Goal: Task Accomplishment & Management: Use online tool/utility

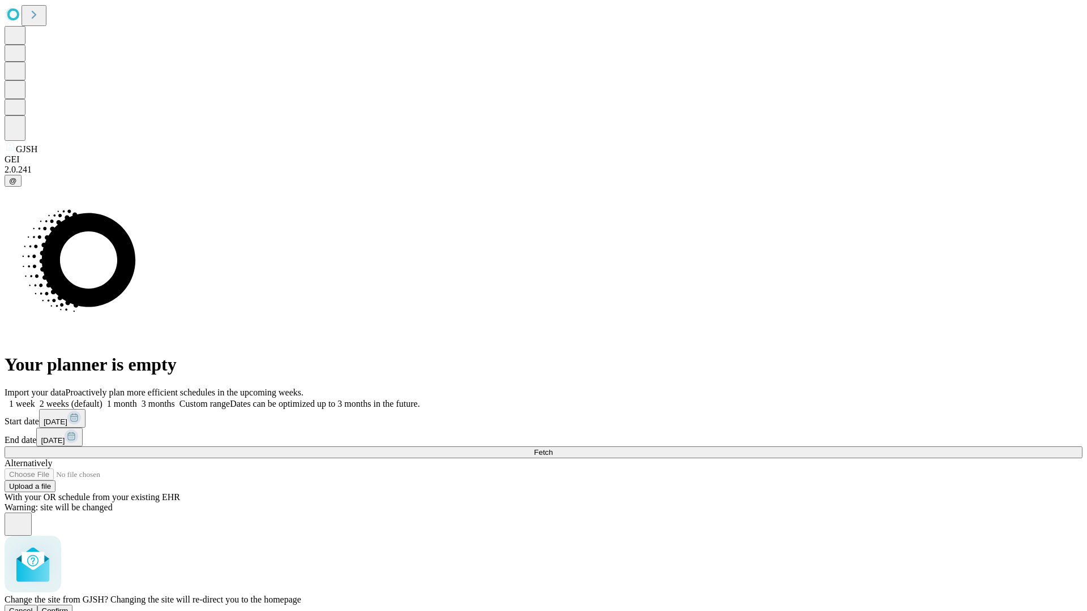
click at [68, 607] on span "Confirm" at bounding box center [55, 611] width 27 height 8
click at [102, 399] on label "2 weeks (default)" at bounding box center [68, 404] width 67 height 10
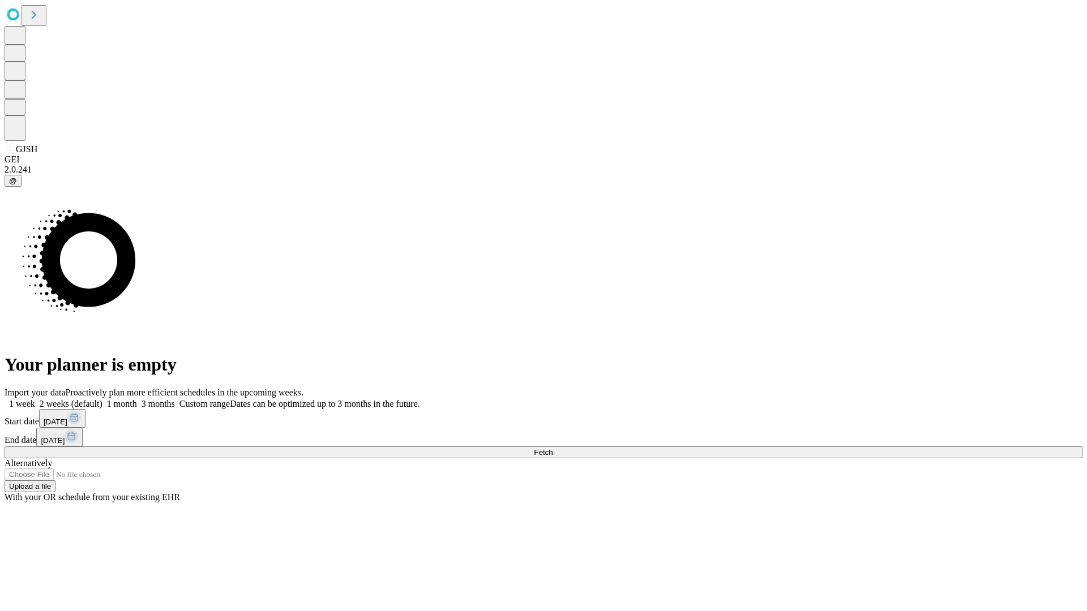
click at [552, 448] on span "Fetch" at bounding box center [543, 452] width 19 height 8
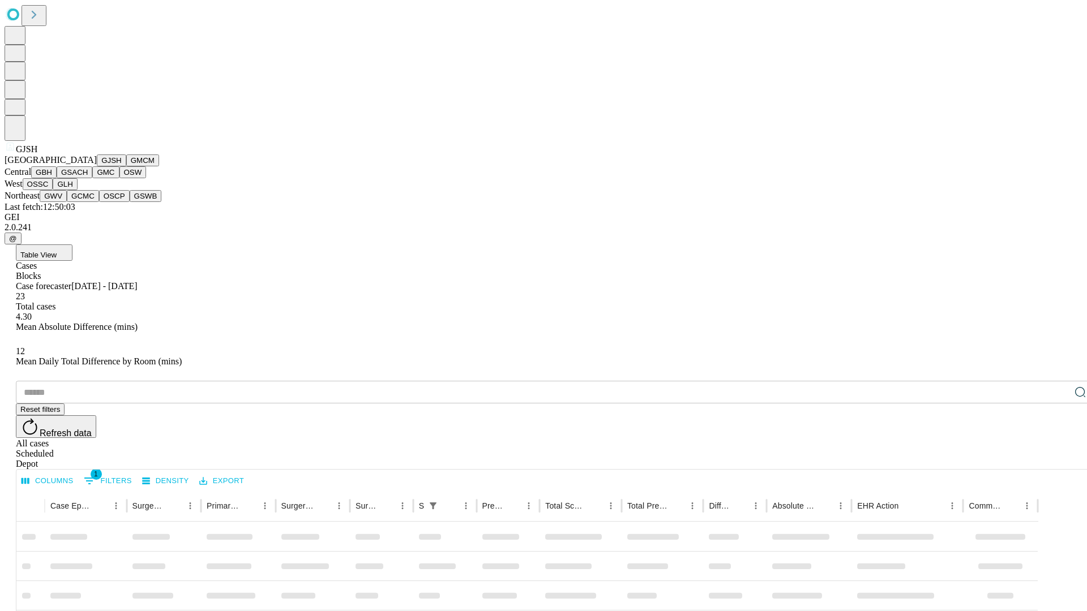
click at [126, 166] on button "GMCM" at bounding box center [142, 161] width 33 height 12
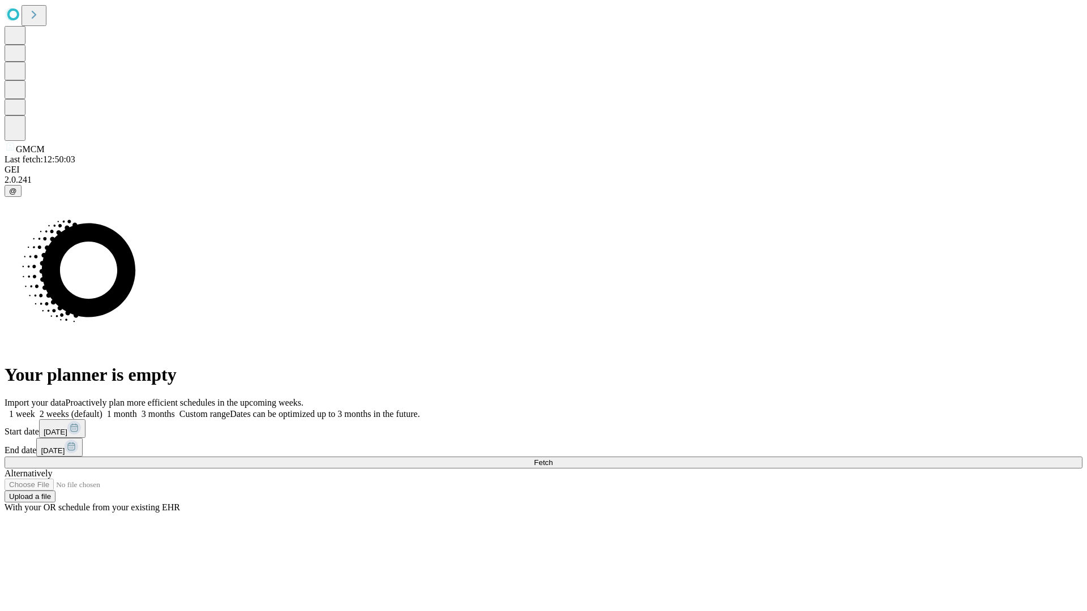
click at [102, 409] on label "2 weeks (default)" at bounding box center [68, 414] width 67 height 10
click at [552, 459] on span "Fetch" at bounding box center [543, 463] width 19 height 8
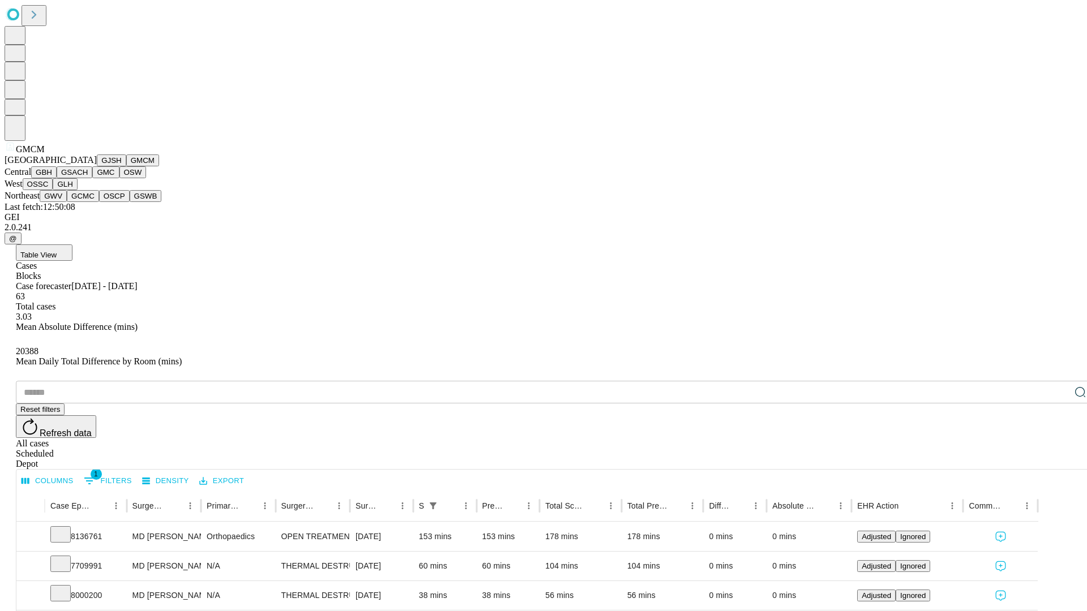
click at [57, 178] on button "GBH" at bounding box center [43, 172] width 25 height 12
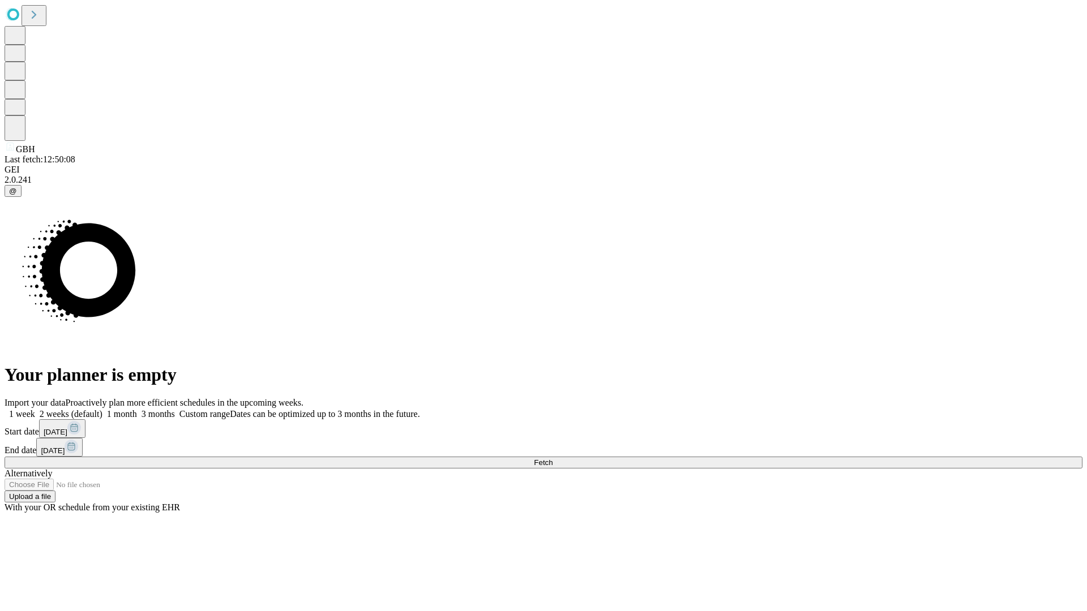
click at [102, 409] on label "2 weeks (default)" at bounding box center [68, 414] width 67 height 10
click at [552, 459] on span "Fetch" at bounding box center [543, 463] width 19 height 8
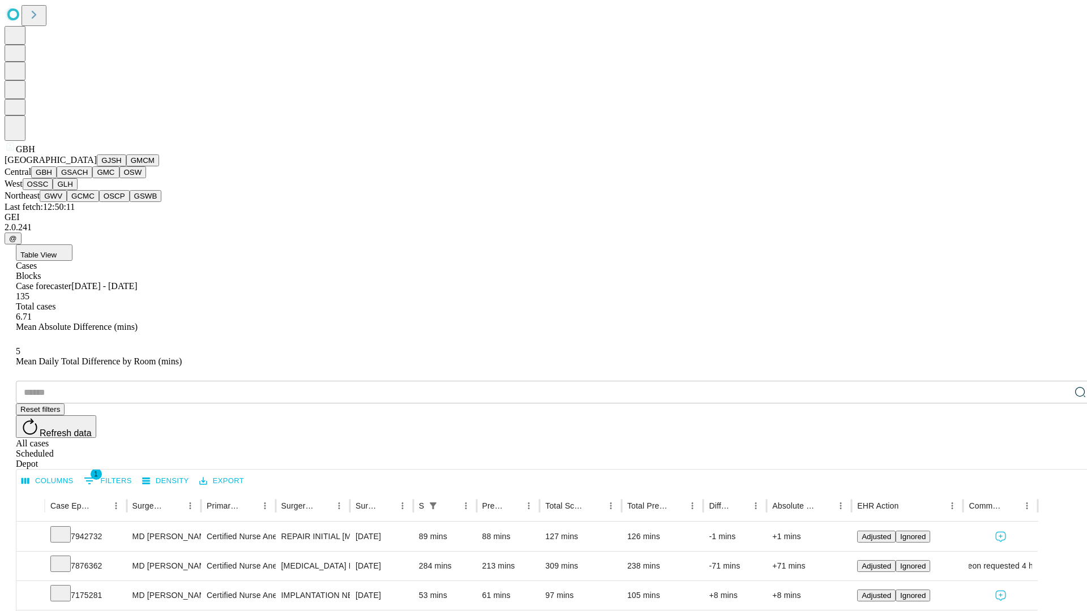
click at [88, 178] on button "GSACH" at bounding box center [75, 172] width 36 height 12
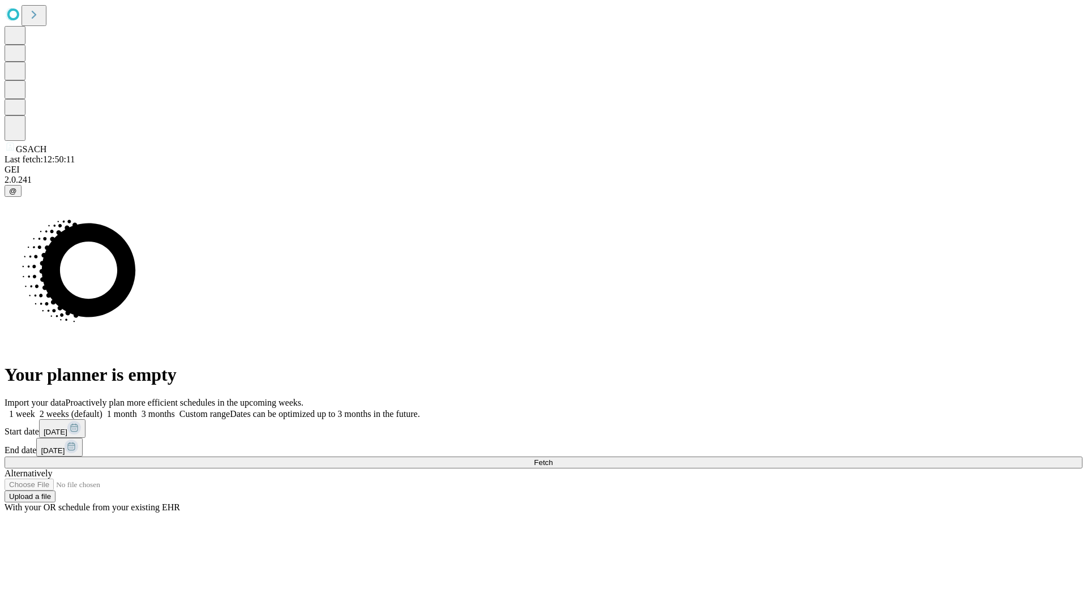
click at [102, 409] on label "2 weeks (default)" at bounding box center [68, 414] width 67 height 10
click at [552, 459] on span "Fetch" at bounding box center [543, 463] width 19 height 8
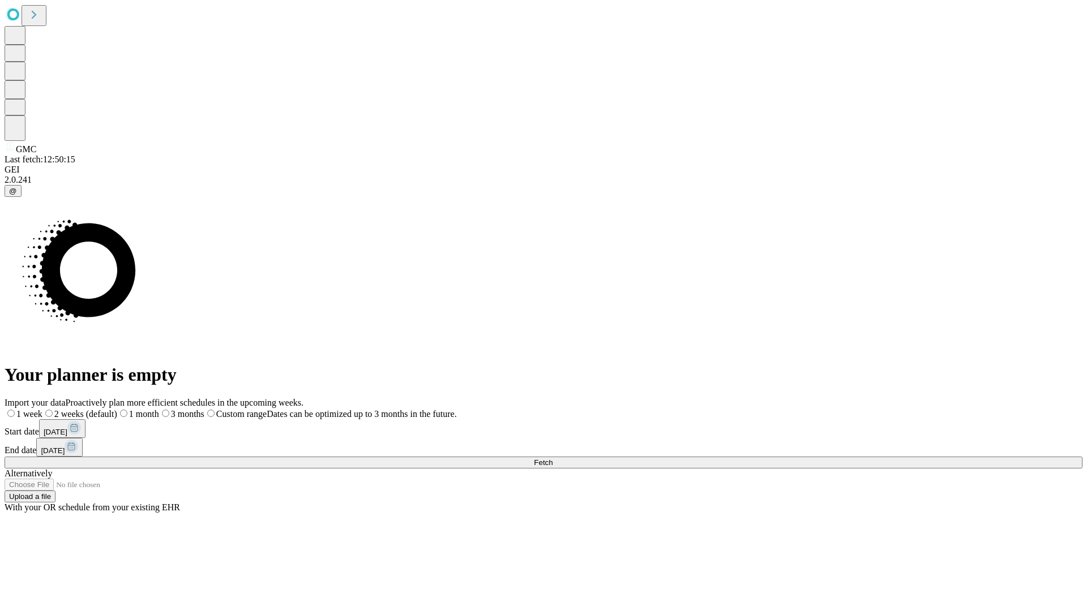
click at [552, 459] on span "Fetch" at bounding box center [543, 463] width 19 height 8
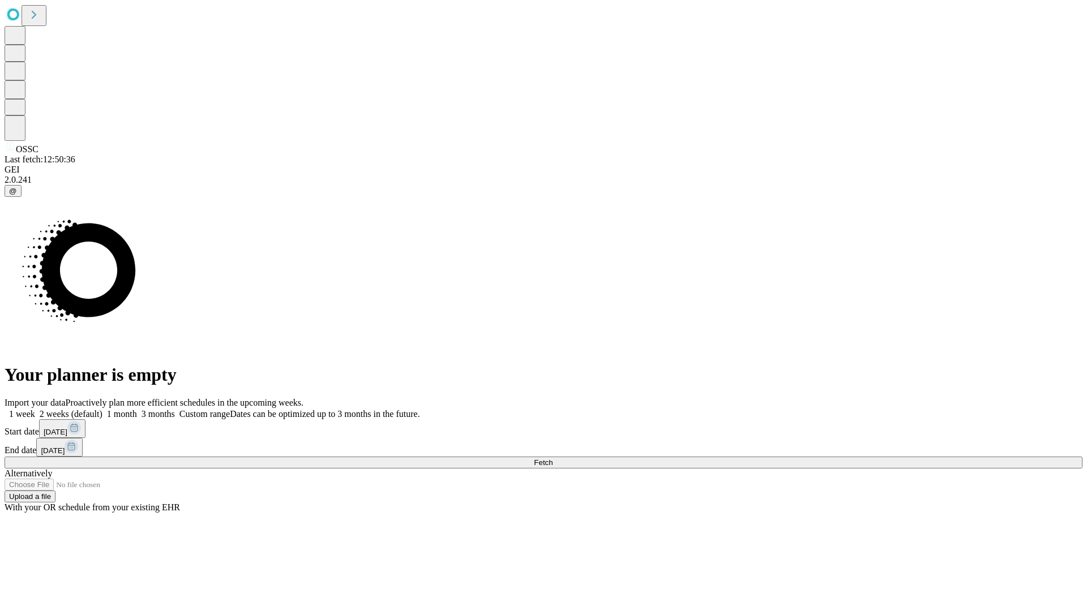
click at [552, 459] on span "Fetch" at bounding box center [543, 463] width 19 height 8
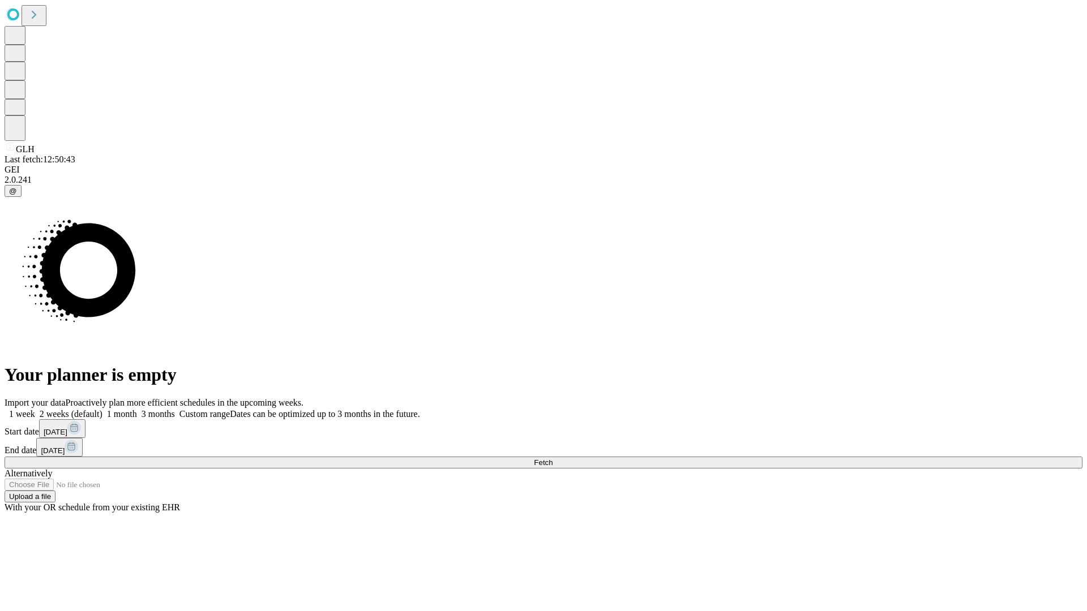
click at [102, 409] on label "2 weeks (default)" at bounding box center [68, 414] width 67 height 10
click at [552, 459] on span "Fetch" at bounding box center [543, 463] width 19 height 8
click at [102, 409] on label "2 weeks (default)" at bounding box center [68, 414] width 67 height 10
click at [552, 459] on span "Fetch" at bounding box center [543, 463] width 19 height 8
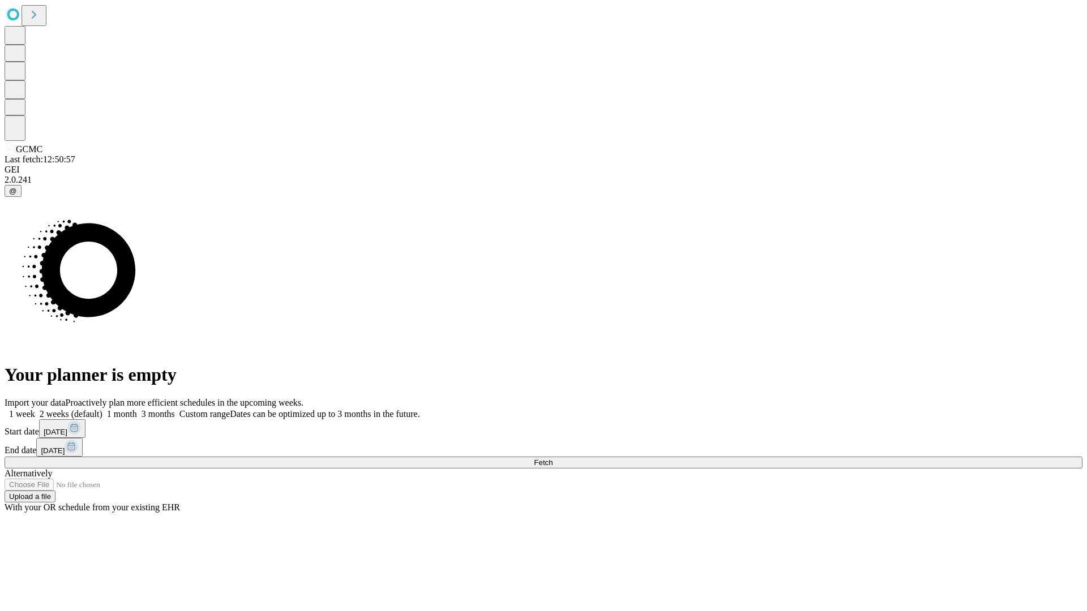
click at [552, 459] on span "Fetch" at bounding box center [543, 463] width 19 height 8
click at [102, 409] on label "2 weeks (default)" at bounding box center [68, 414] width 67 height 10
click at [552, 459] on span "Fetch" at bounding box center [543, 463] width 19 height 8
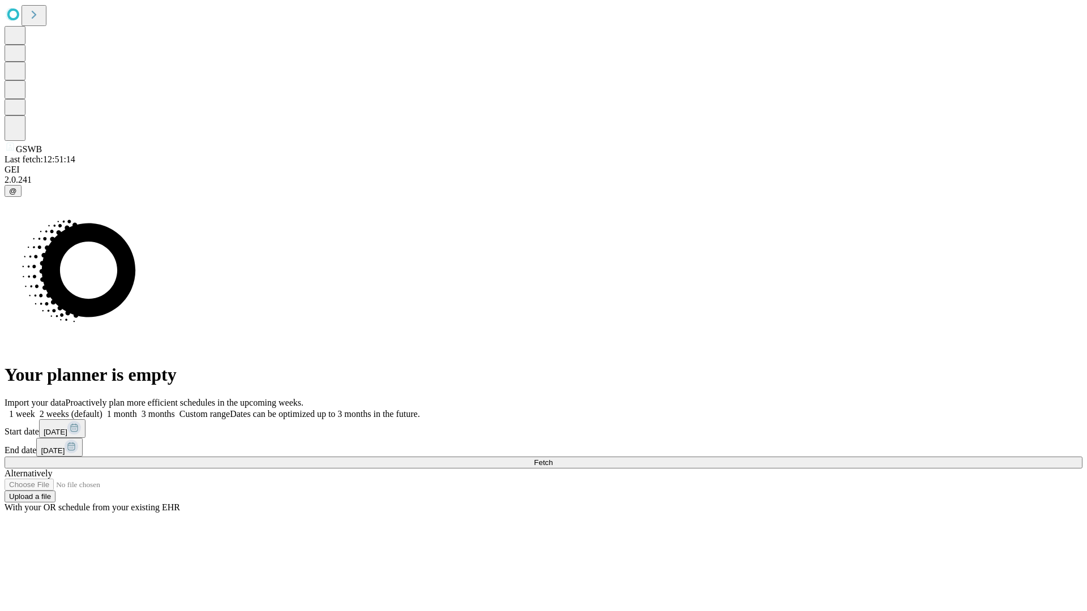
click at [102, 409] on label "2 weeks (default)" at bounding box center [68, 414] width 67 height 10
click at [552, 459] on span "Fetch" at bounding box center [543, 463] width 19 height 8
